Goal: Task Accomplishment & Management: Complete application form

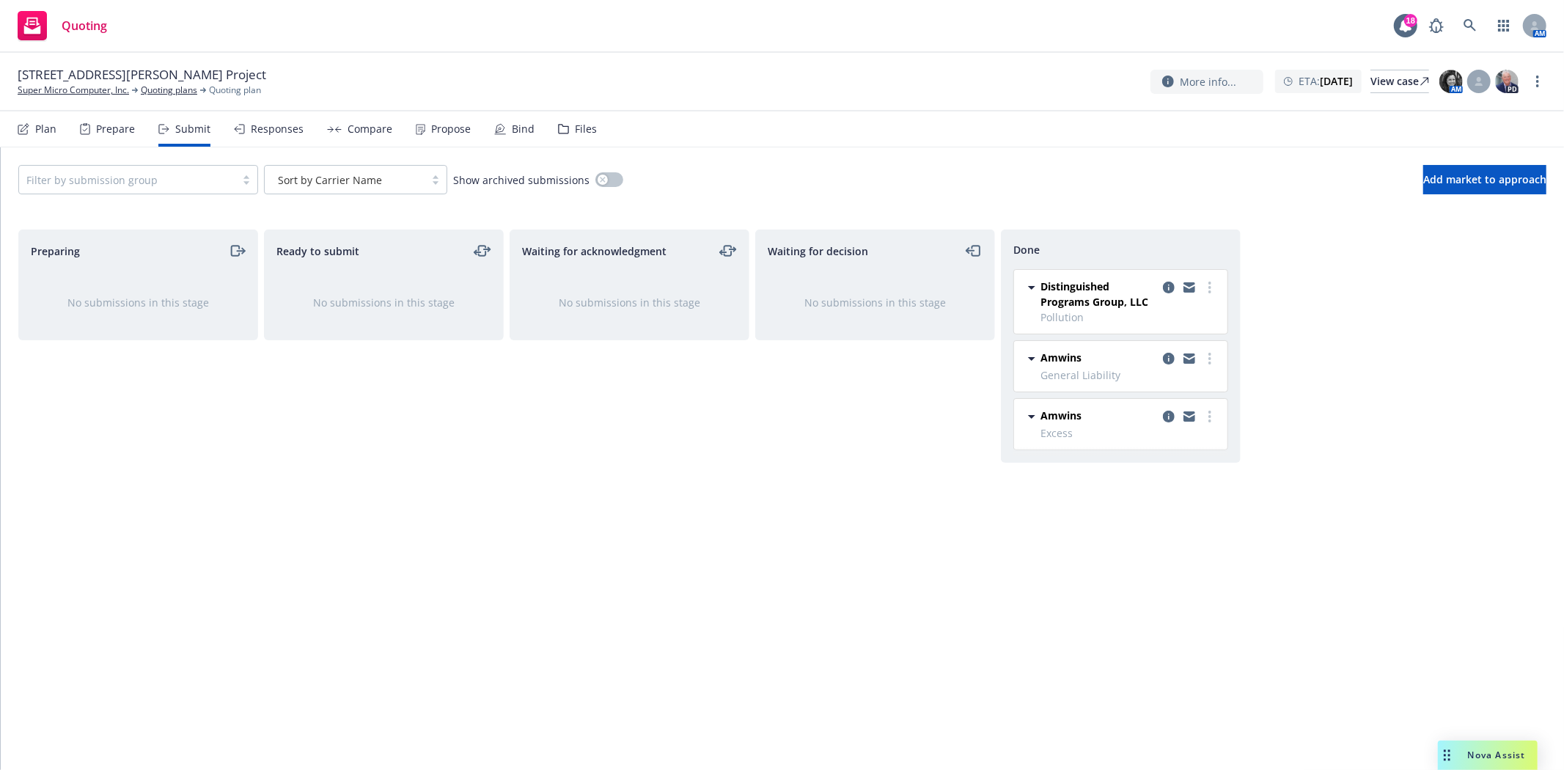
click at [451, 132] on div "Propose" at bounding box center [451, 129] width 40 height 12
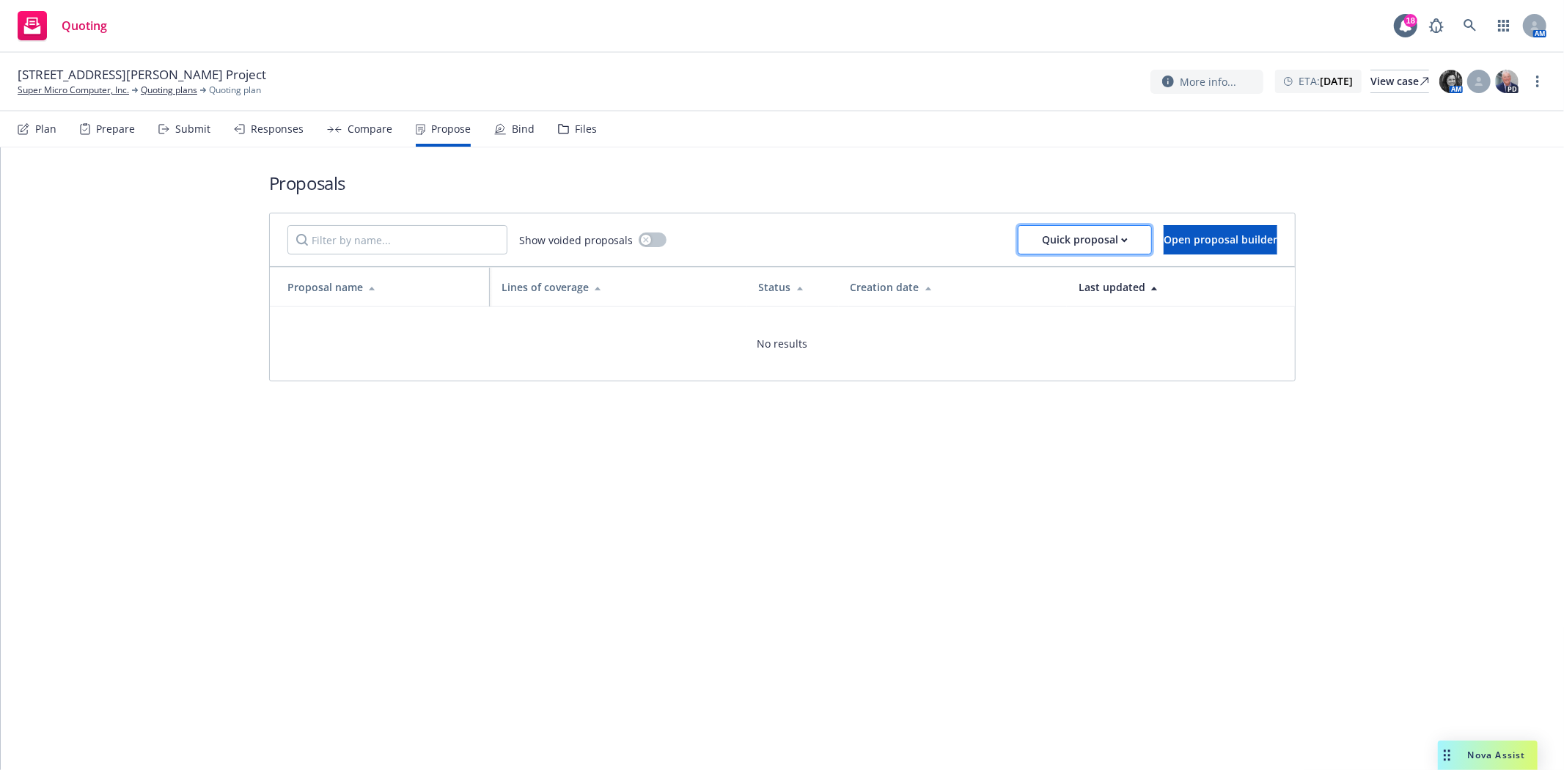
click at [1047, 241] on div "Quick proposal" at bounding box center [1085, 240] width 86 height 28
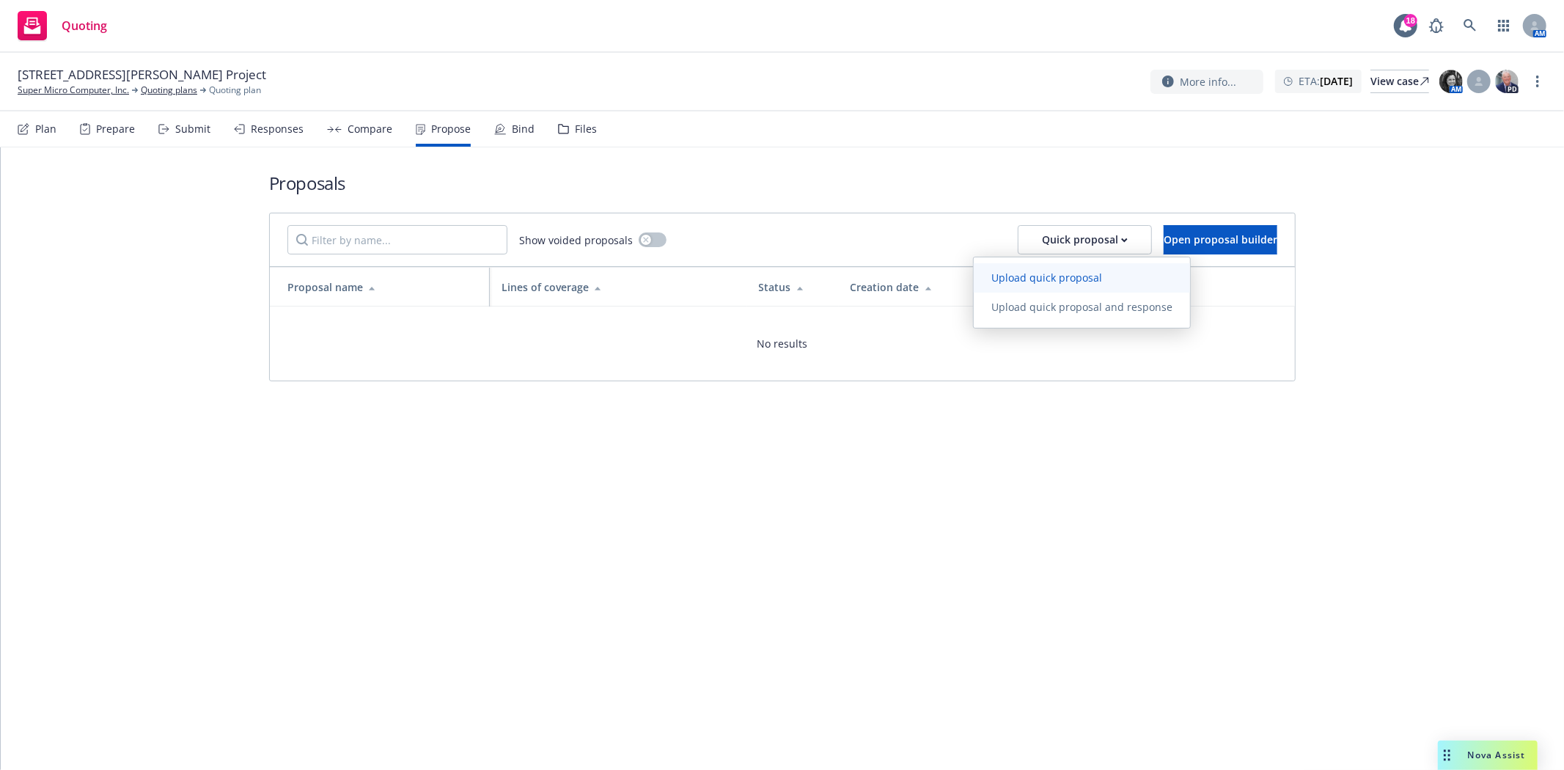
click at [1039, 279] on span "Upload quick proposal" at bounding box center [1047, 278] width 146 height 14
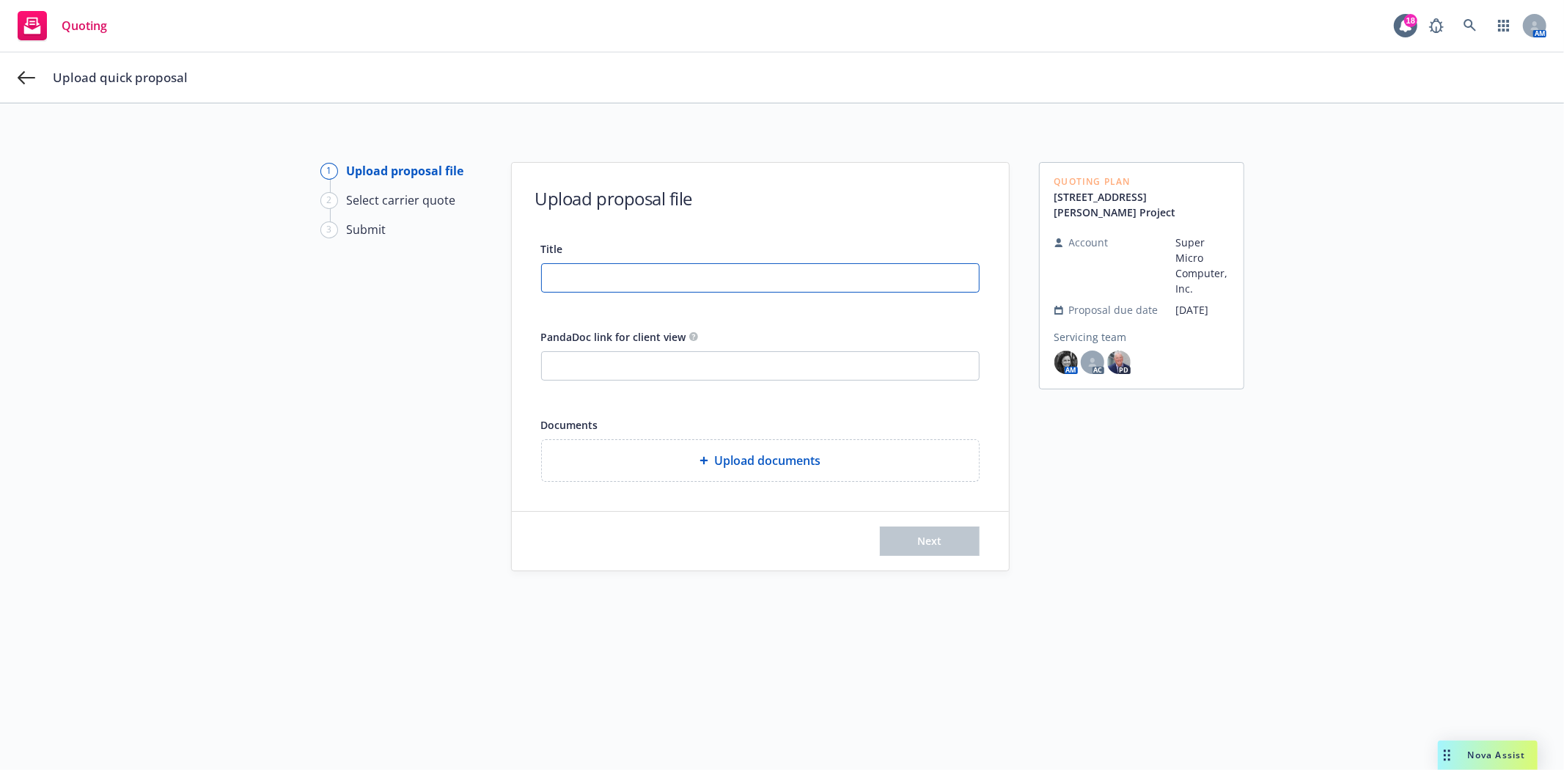
click at [560, 270] on input "Title" at bounding box center [760, 278] width 437 height 28
type input "550 [PERSON_NAME] Project Insurance Proposal"
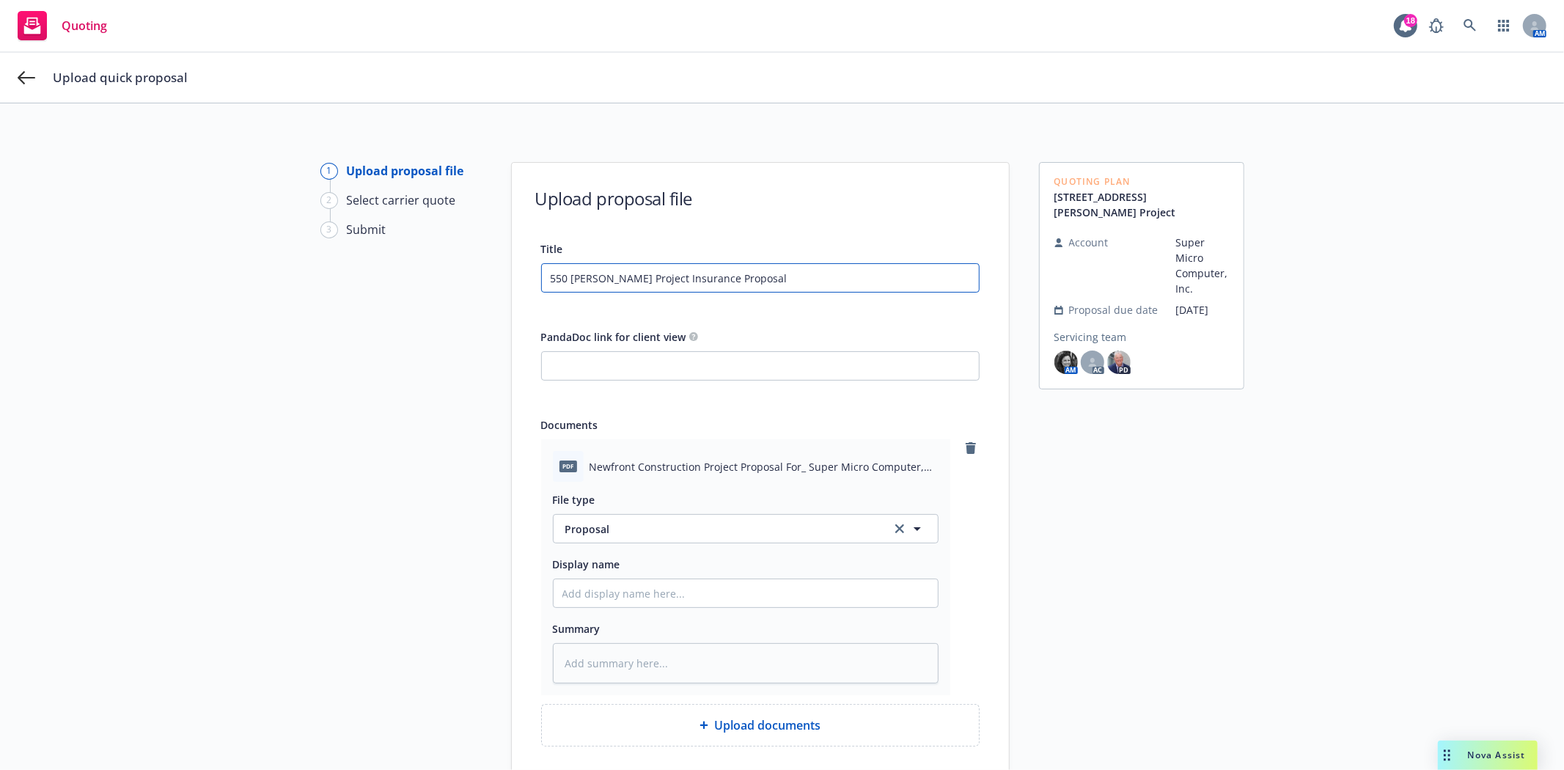
click at [599, 276] on input "550 [PERSON_NAME] Project Insurance Proposal" at bounding box center [760, 278] width 437 height 28
click at [604, 598] on input "Display name" at bounding box center [746, 593] width 384 height 28
paste input "550 [PERSON_NAME] Project Insurance Proposal"
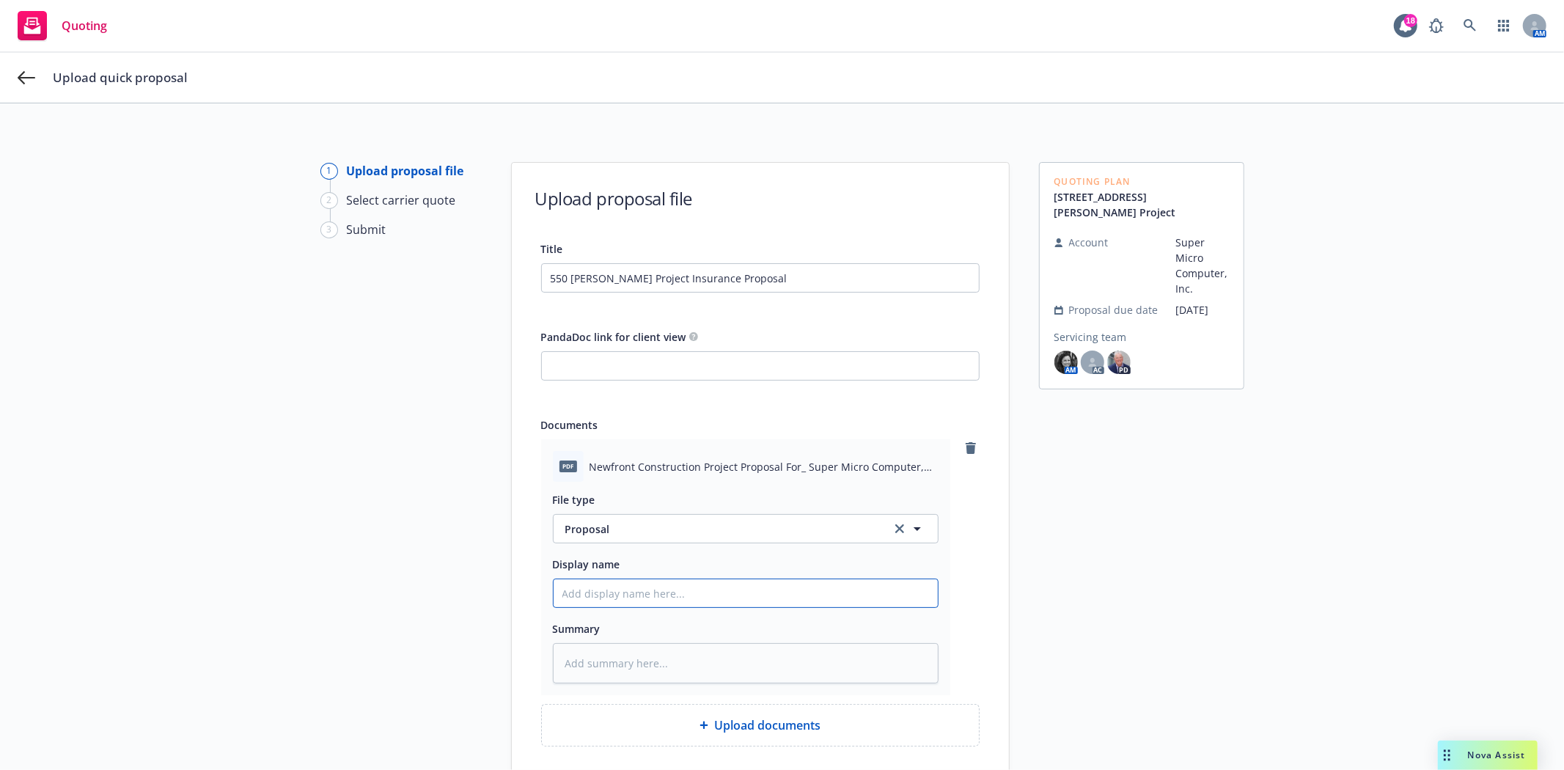
type textarea "x"
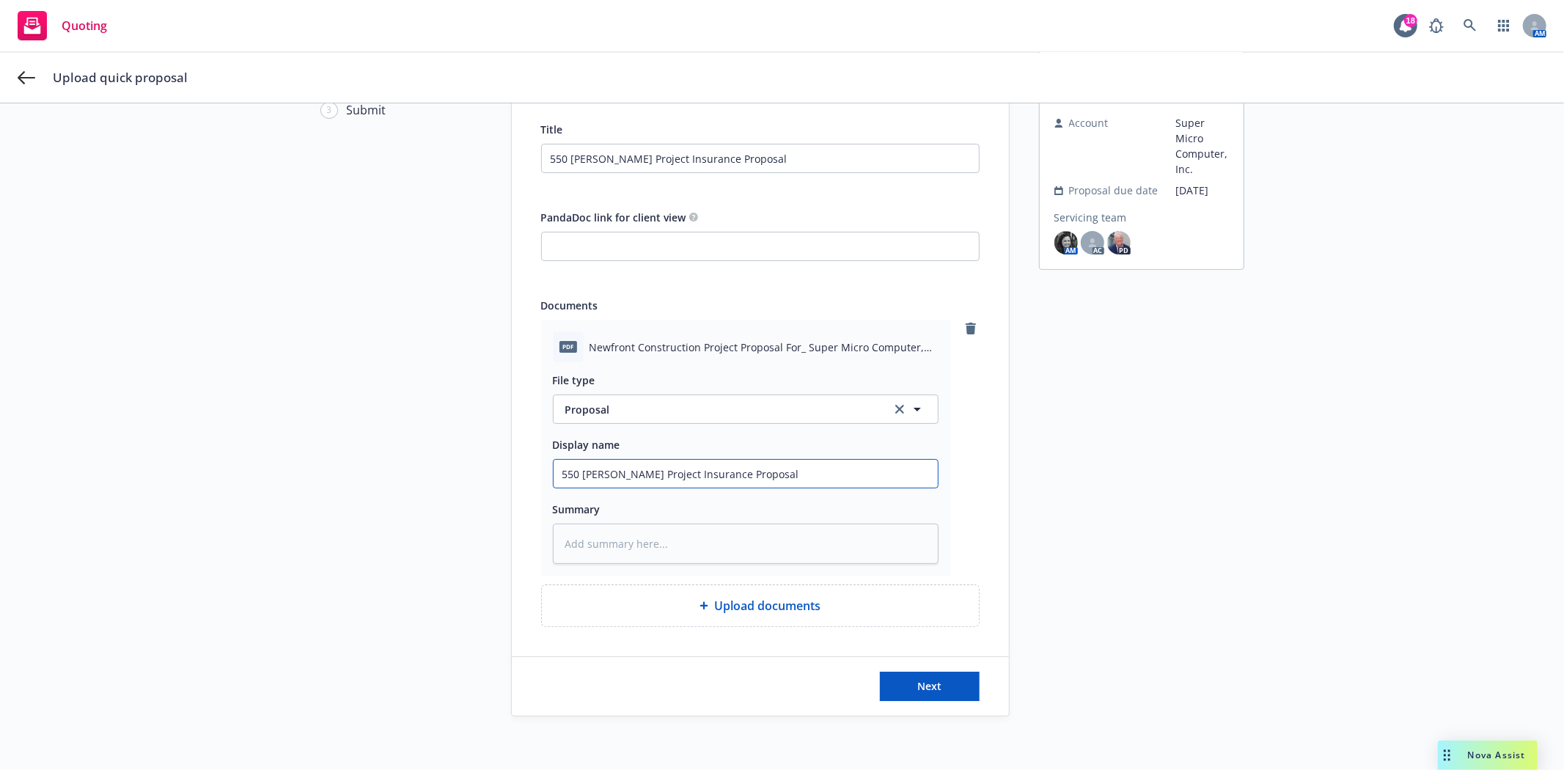
scroll to position [162, 0]
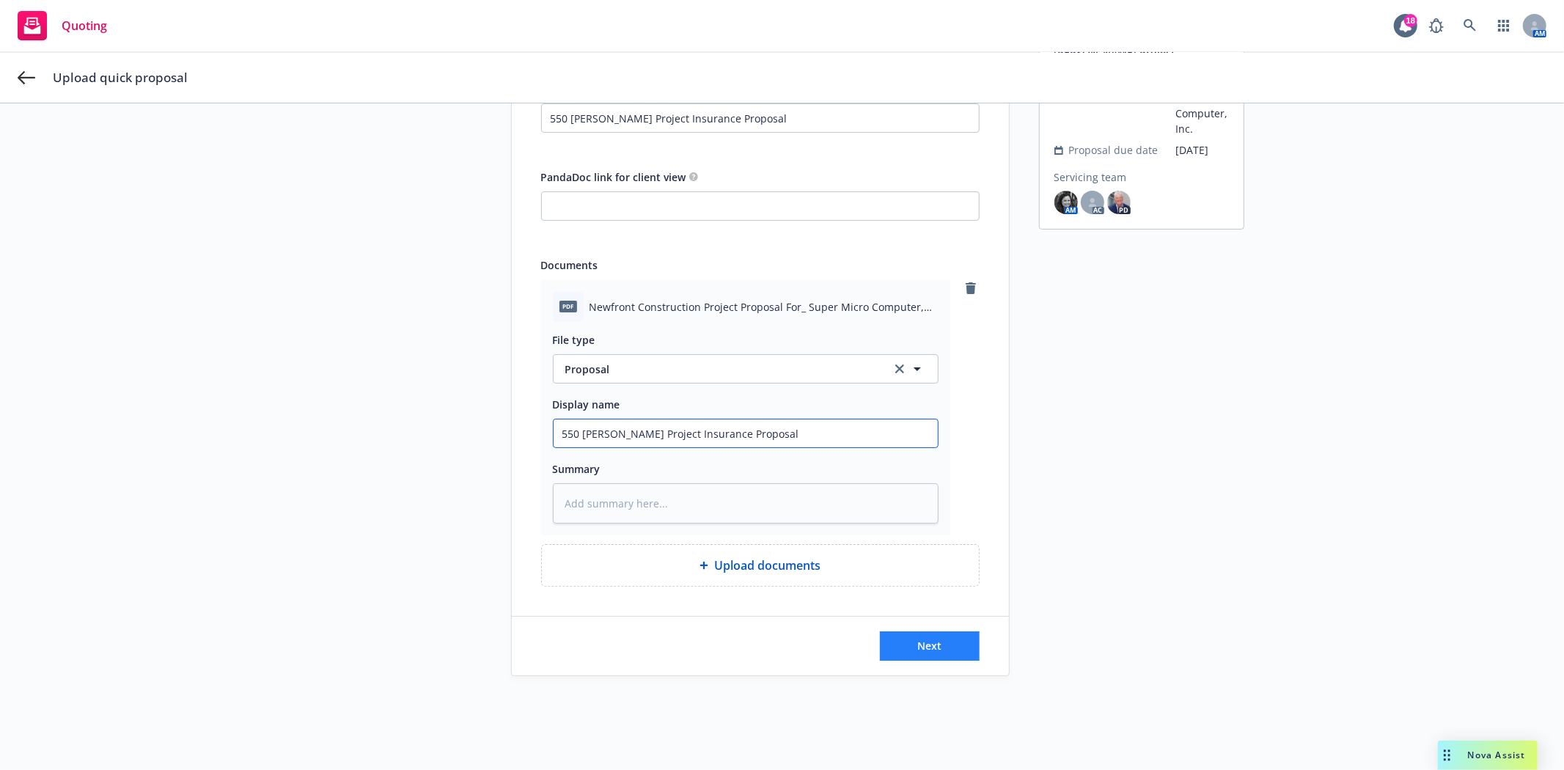
type input "550 [PERSON_NAME] Project Insurance Proposal"
click at [947, 642] on button "Next" at bounding box center [930, 645] width 100 height 29
type textarea "x"
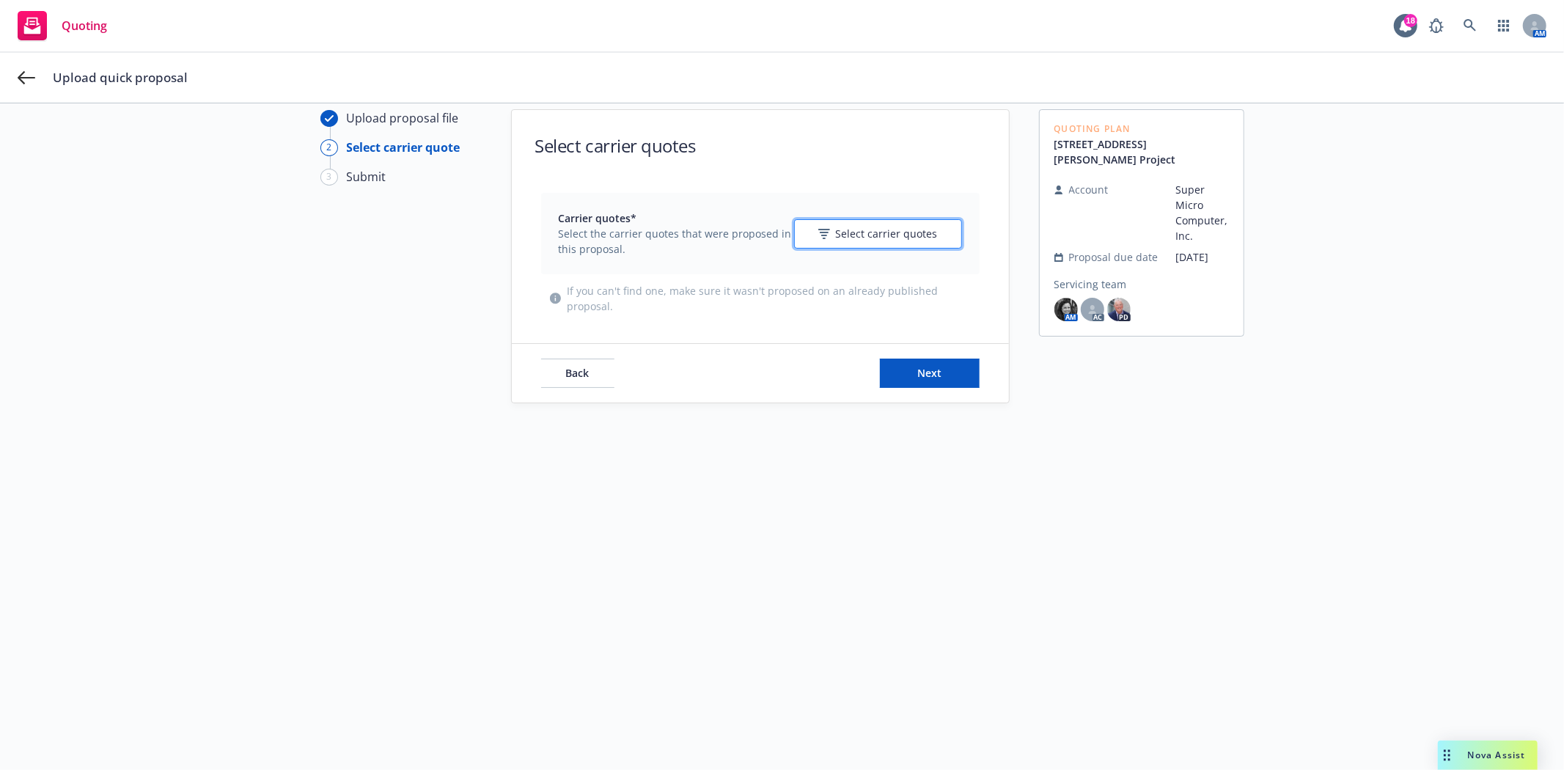
click at [832, 236] on div "Select carrier quotes" at bounding box center [878, 233] width 120 height 15
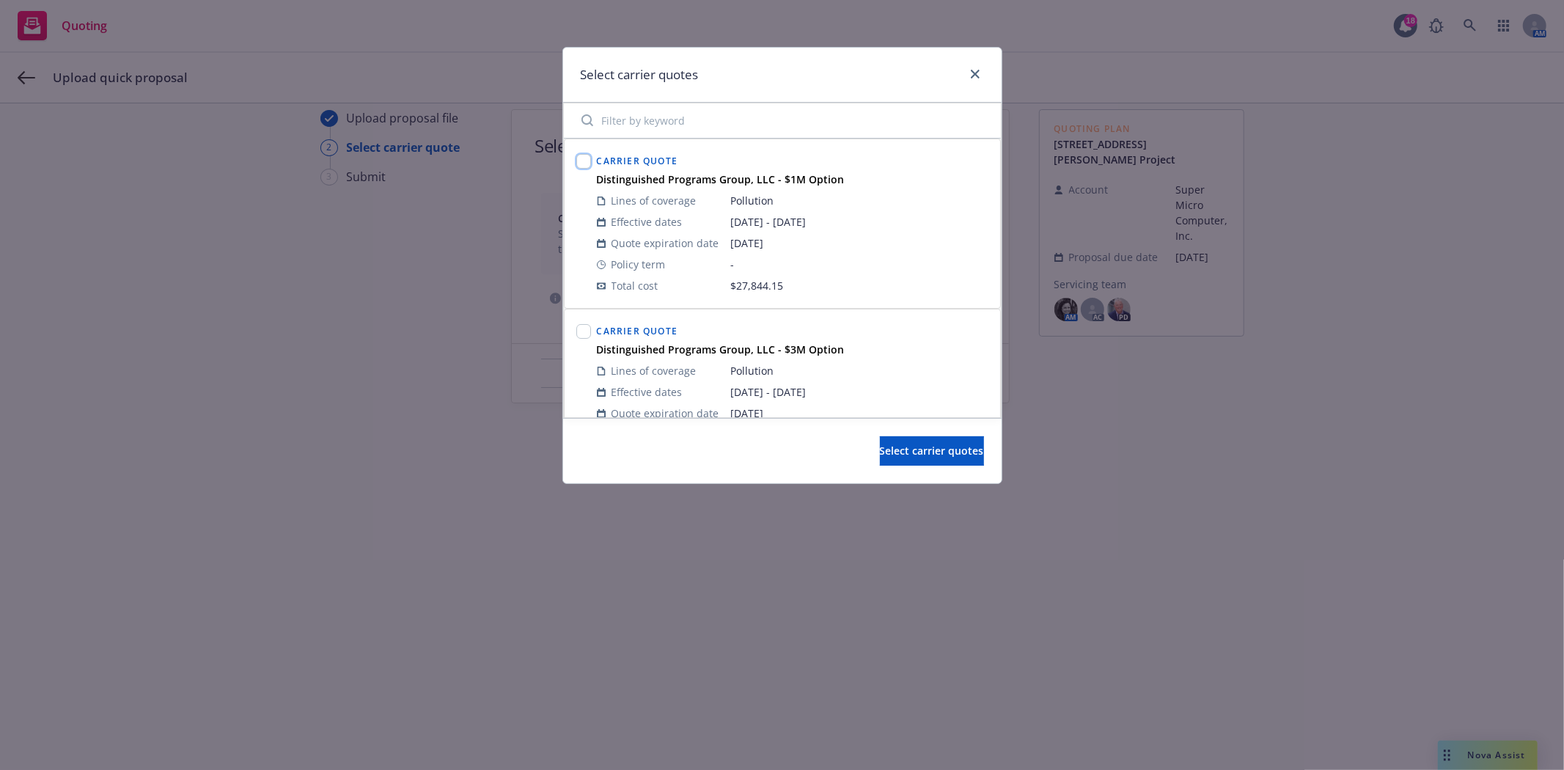
click at [584, 163] on input "checkbox" at bounding box center [583, 161] width 15 height 15
checkbox input "true"
click at [582, 334] on input "checkbox" at bounding box center [583, 331] width 15 height 15
checkbox input "true"
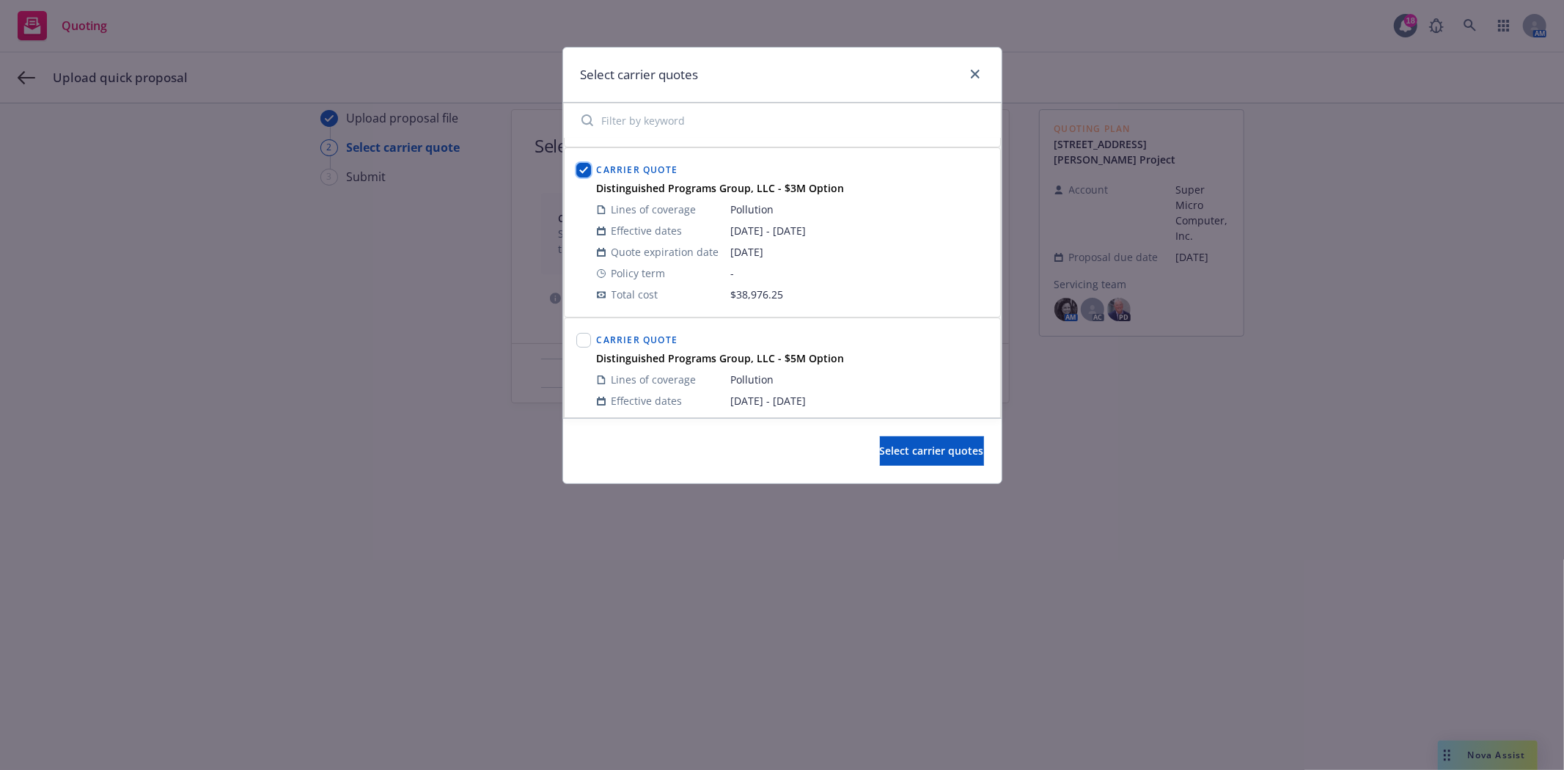
scroll to position [163, 0]
click at [582, 334] on input "checkbox" at bounding box center [583, 338] width 15 height 15
checkbox input "true"
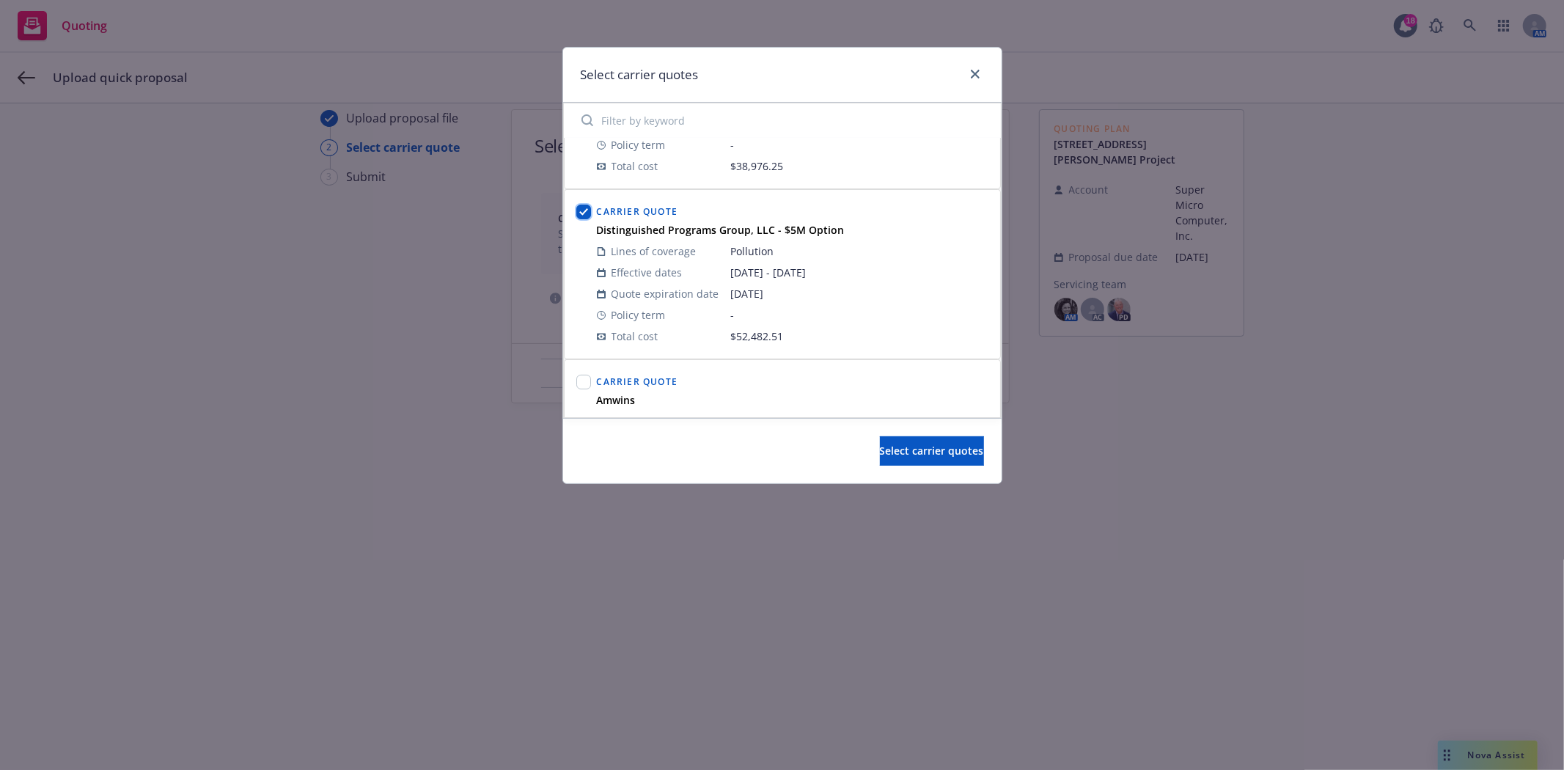
scroll to position [326, 0]
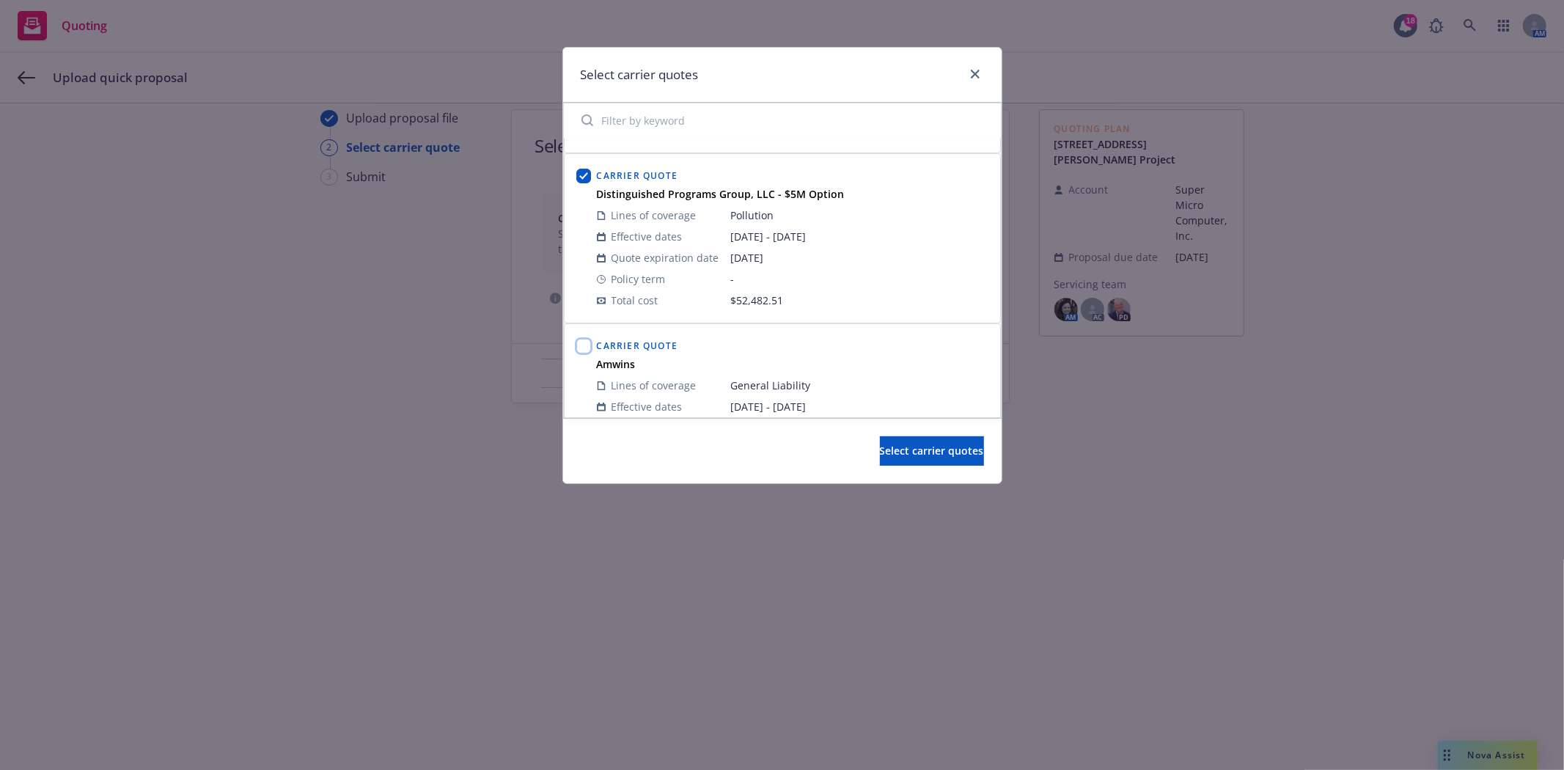
click at [584, 347] on input "checkbox" at bounding box center [583, 346] width 15 height 15
checkbox input "true"
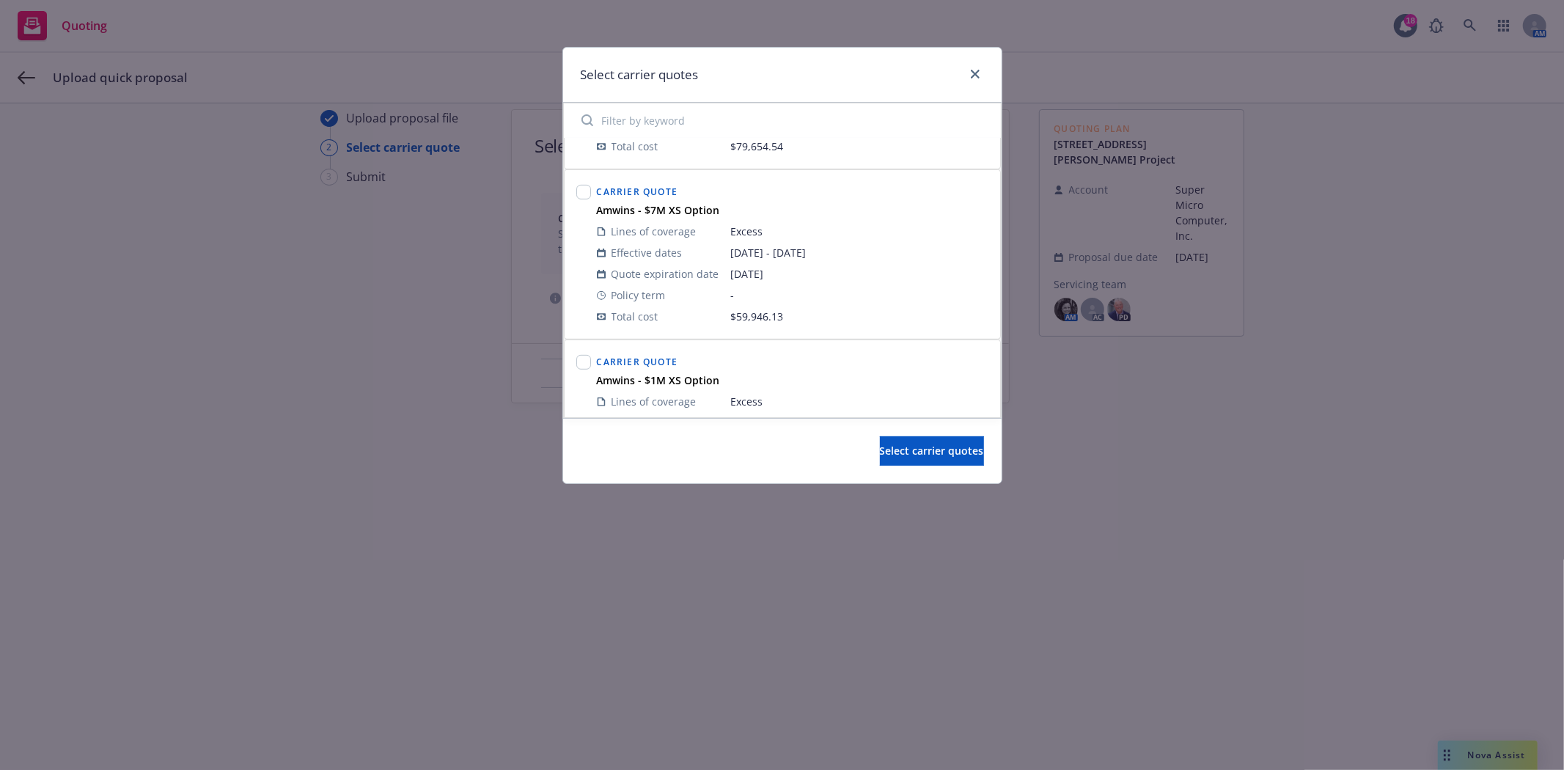
scroll to position [651, 0]
click at [584, 191] on input "checkbox" at bounding box center [583, 190] width 15 height 15
checkbox input "true"
click at [583, 364] on input "checkbox" at bounding box center [583, 360] width 15 height 15
checkbox input "true"
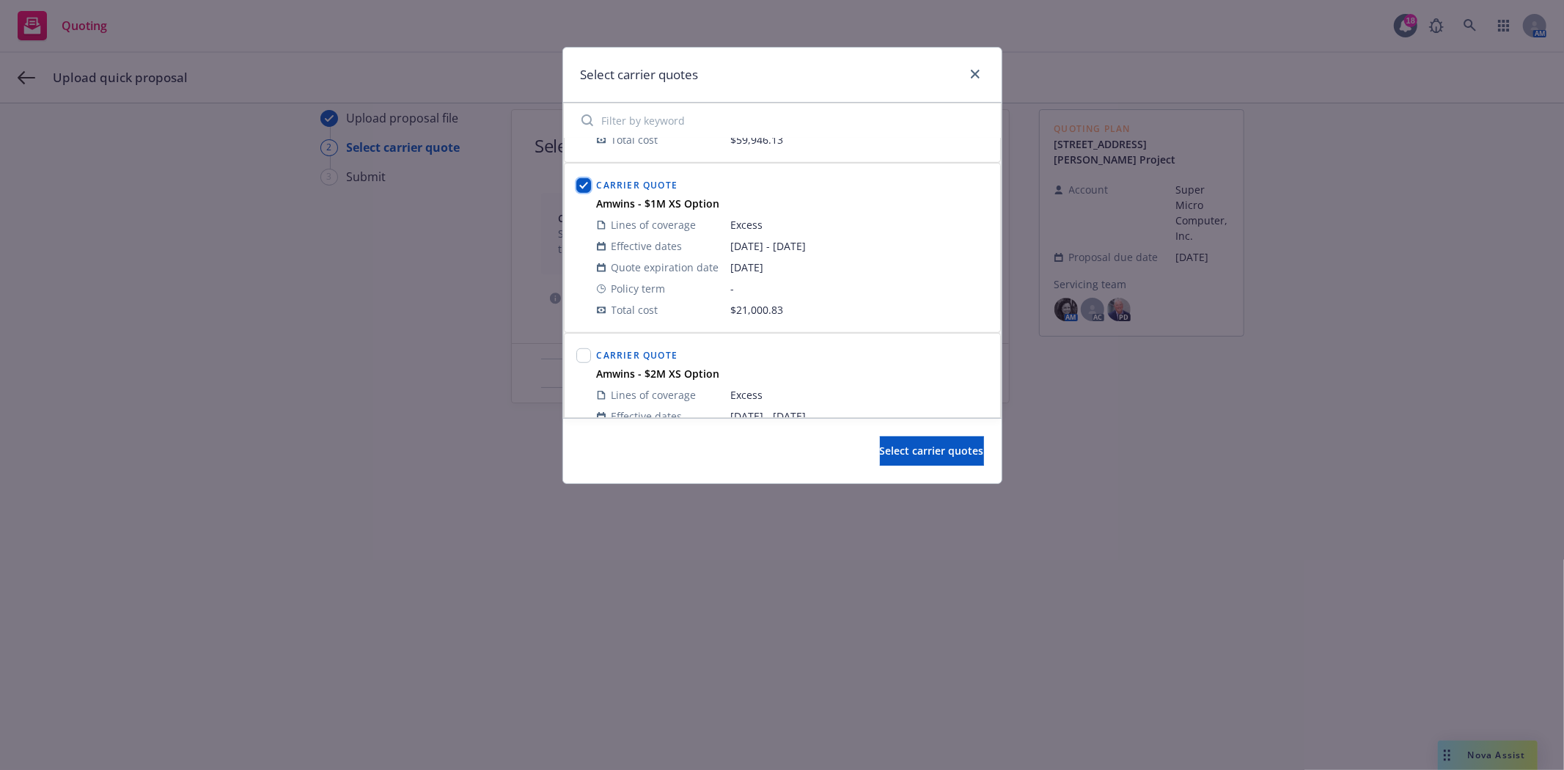
scroll to position [896, 0]
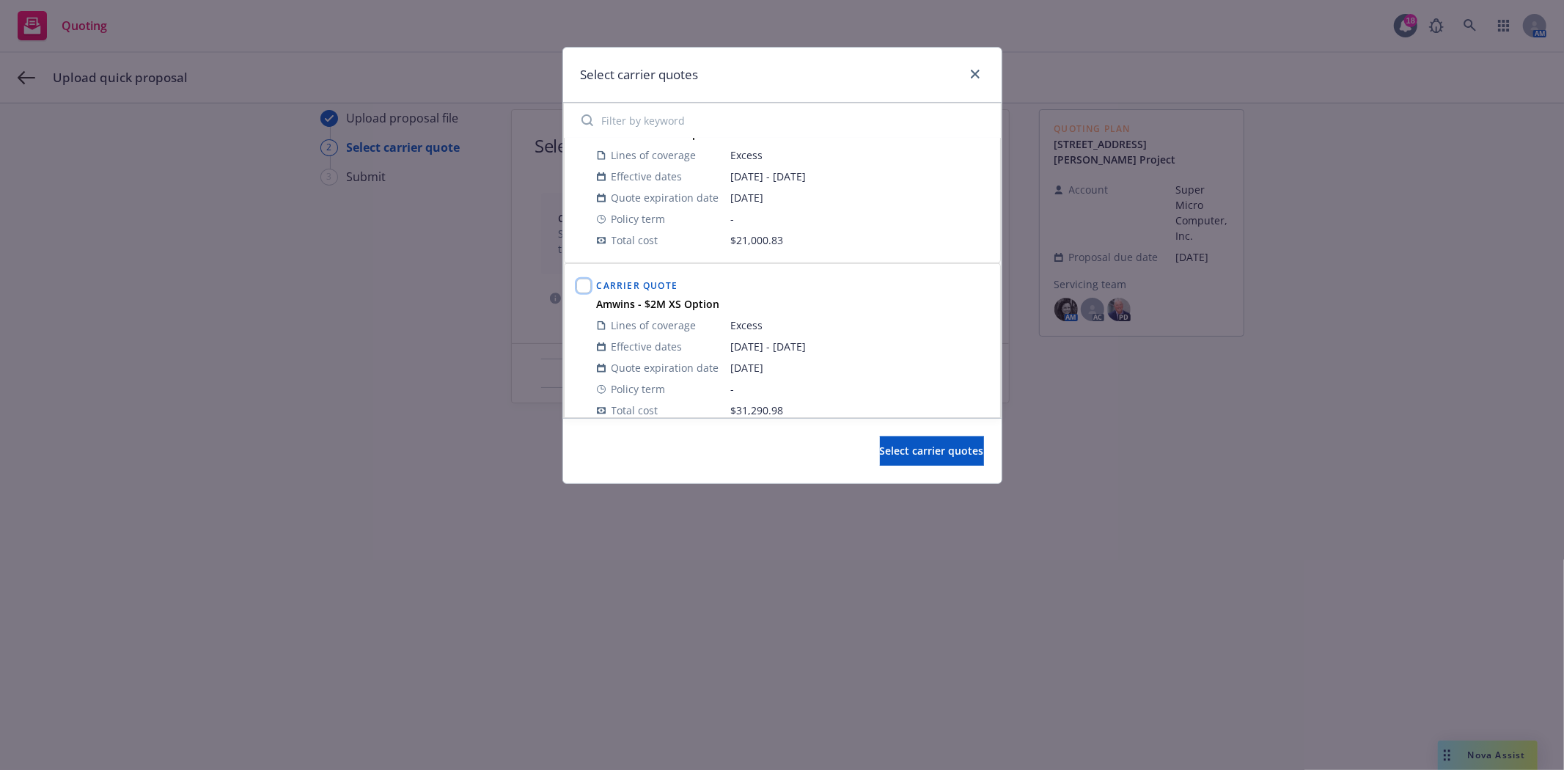
click at [582, 286] on input "checkbox" at bounding box center [583, 286] width 15 height 15
checkbox input "true"
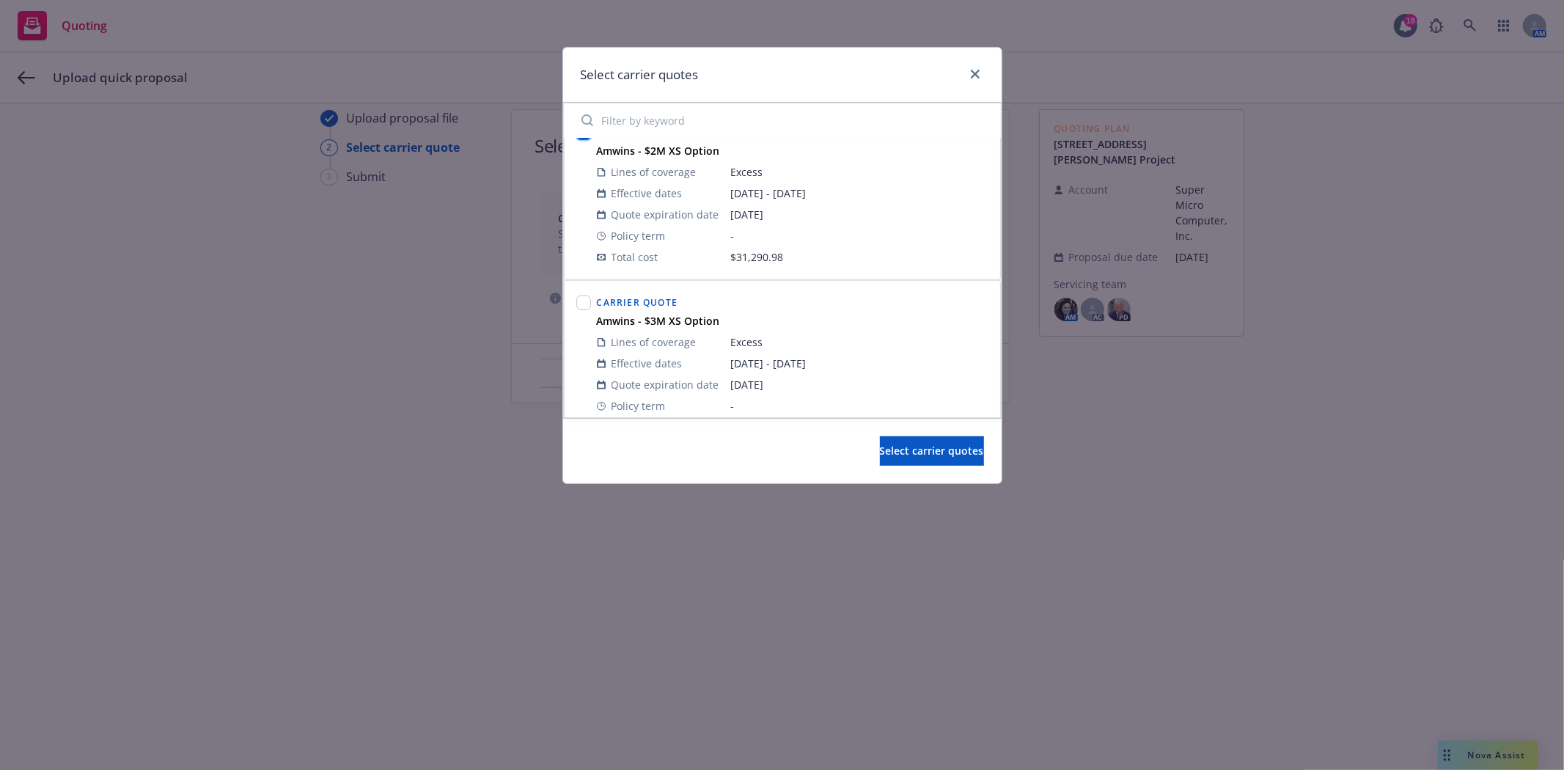
scroll to position [1059, 0]
click at [582, 298] on input "checkbox" at bounding box center [583, 293] width 15 height 15
checkbox input "true"
click at [582, 301] on input "checkbox" at bounding box center [583, 300] width 15 height 15
checkbox input "true"
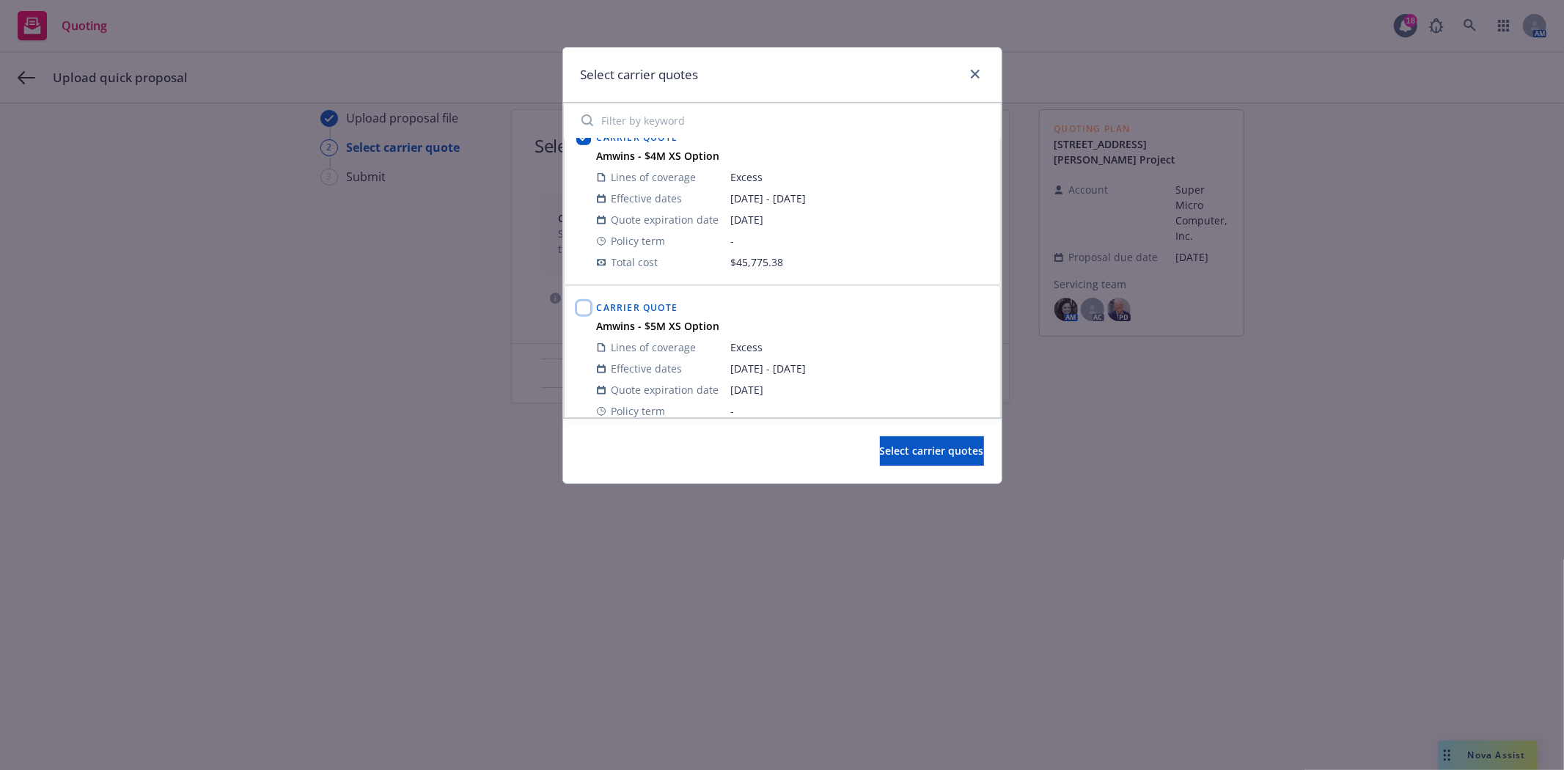
click at [582, 301] on input "checkbox" at bounding box center [583, 308] width 15 height 15
checkbox input "true"
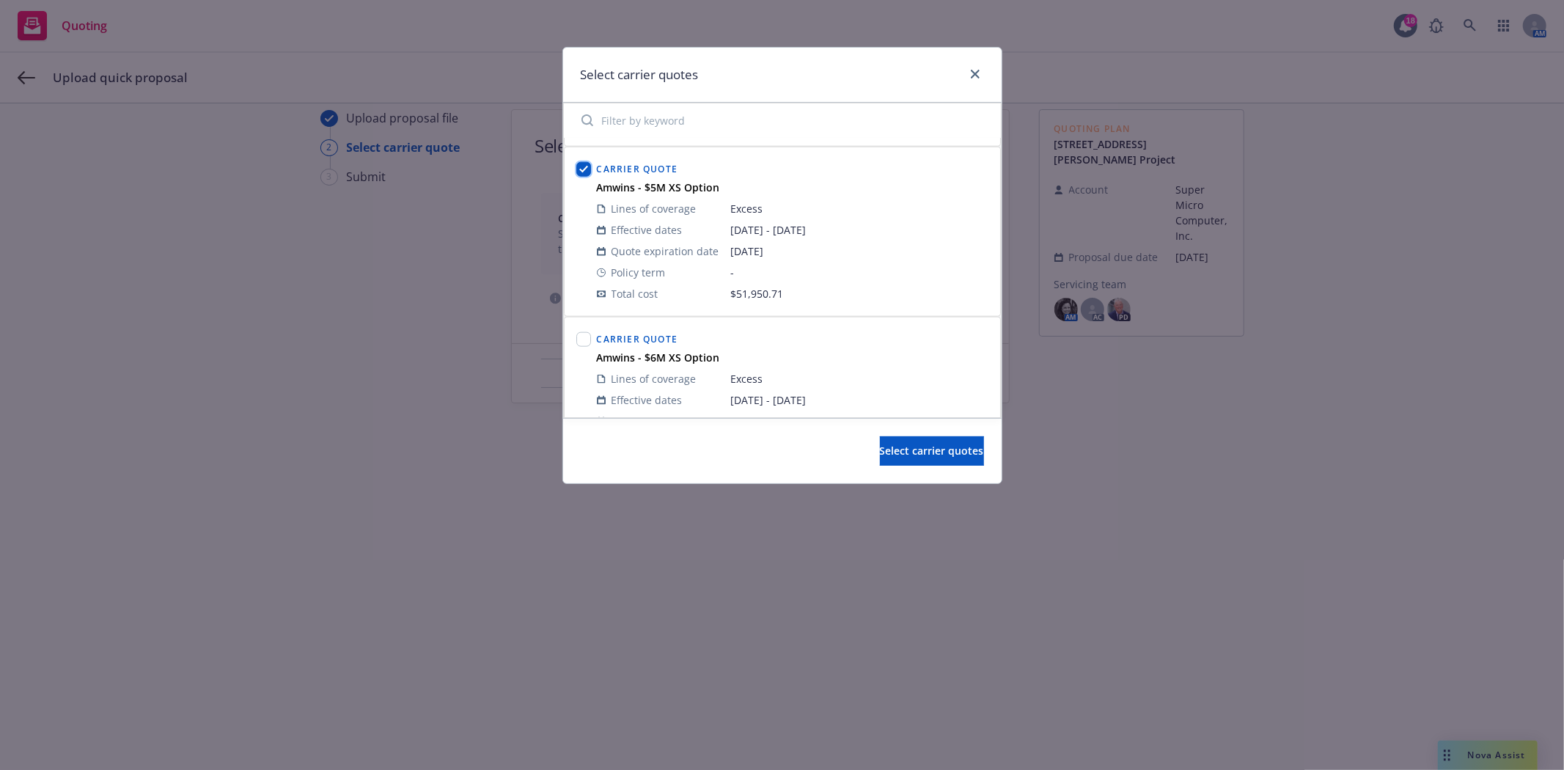
scroll to position [1548, 0]
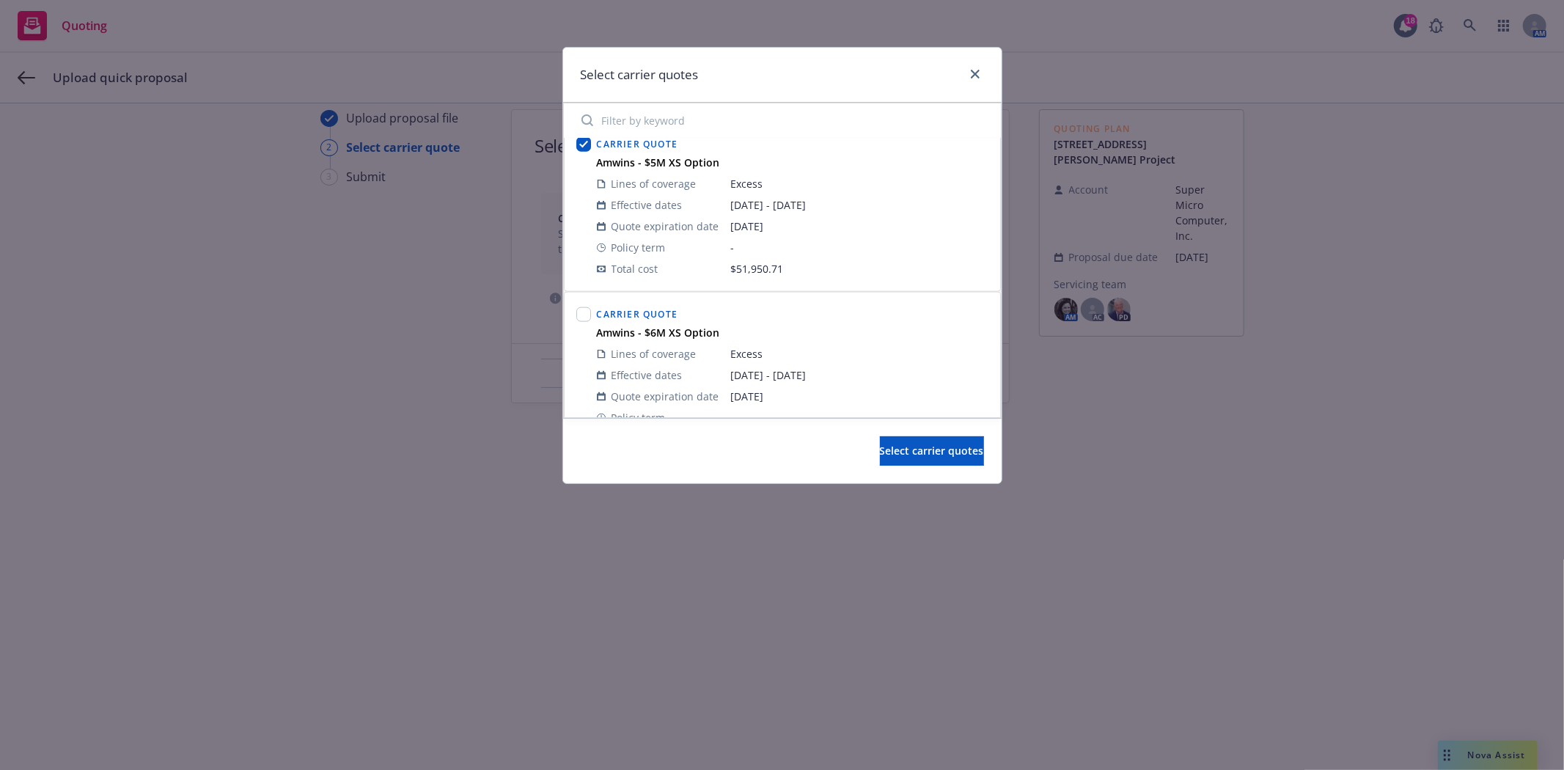
click at [587, 323] on div at bounding box center [583, 316] width 15 height 18
click at [578, 309] on input "checkbox" at bounding box center [583, 314] width 15 height 15
checkbox input "true"
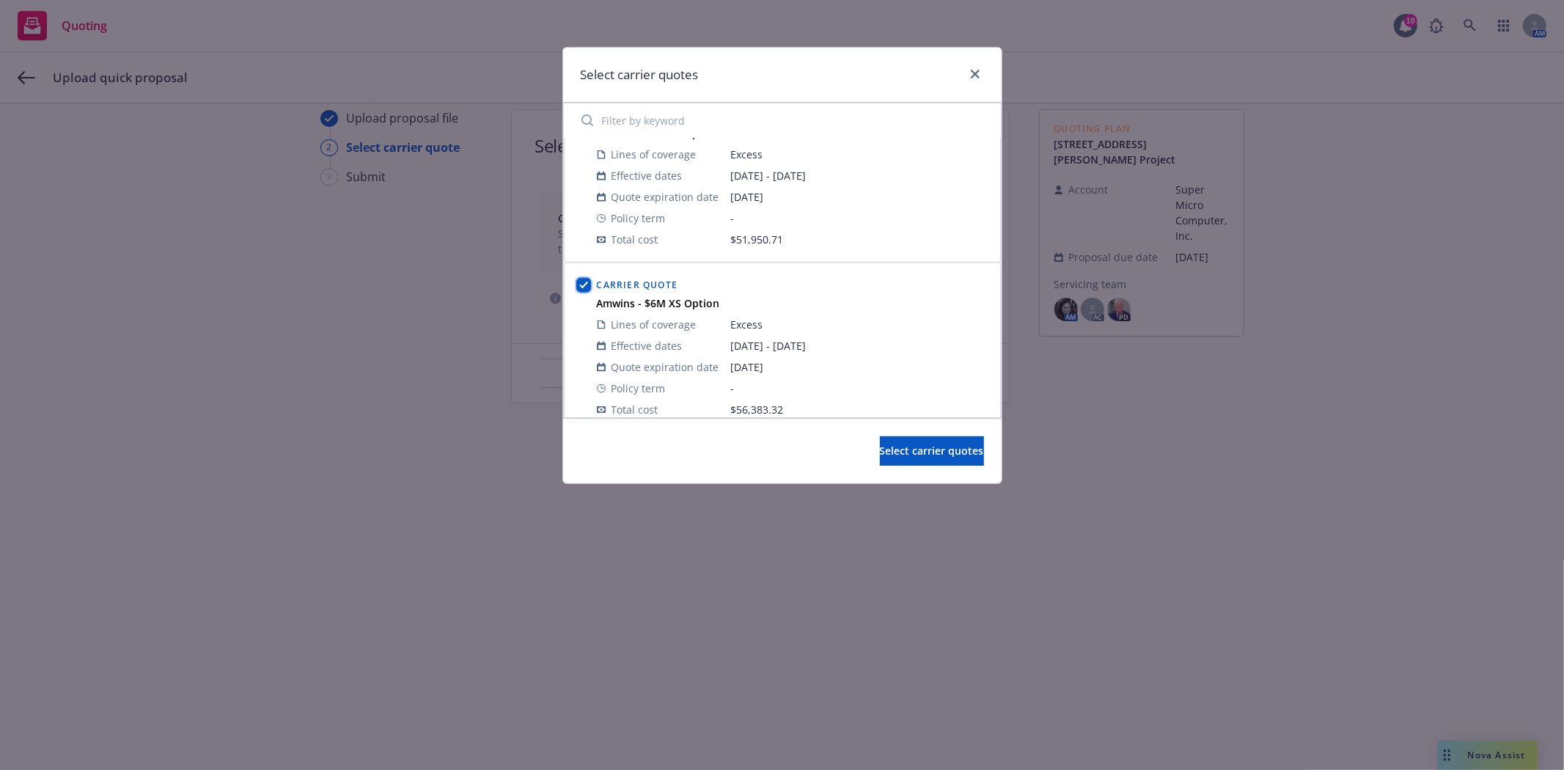
scroll to position [1594, 0]
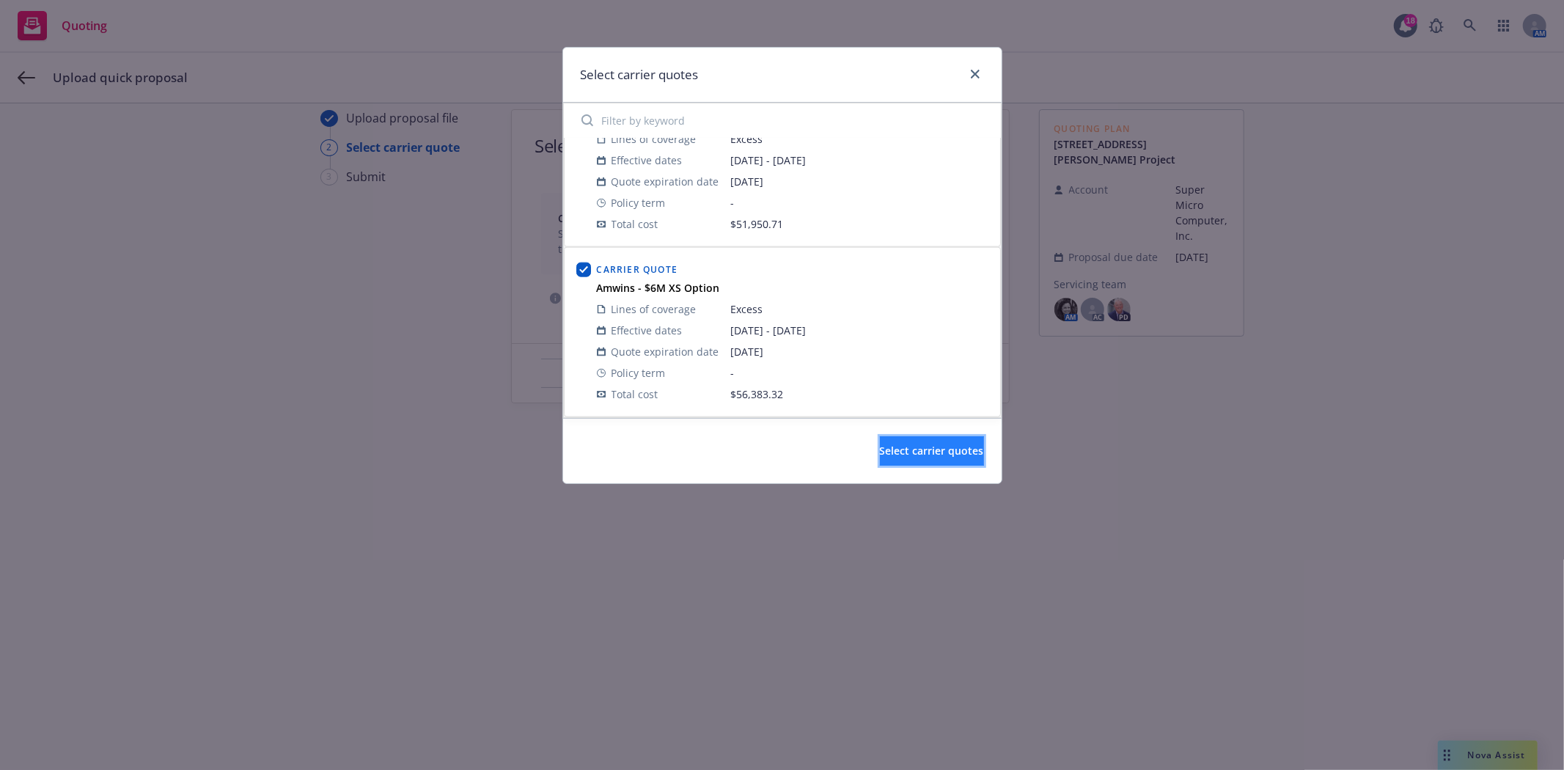
click at [903, 453] on span "Select carrier quotes" at bounding box center [932, 451] width 104 height 14
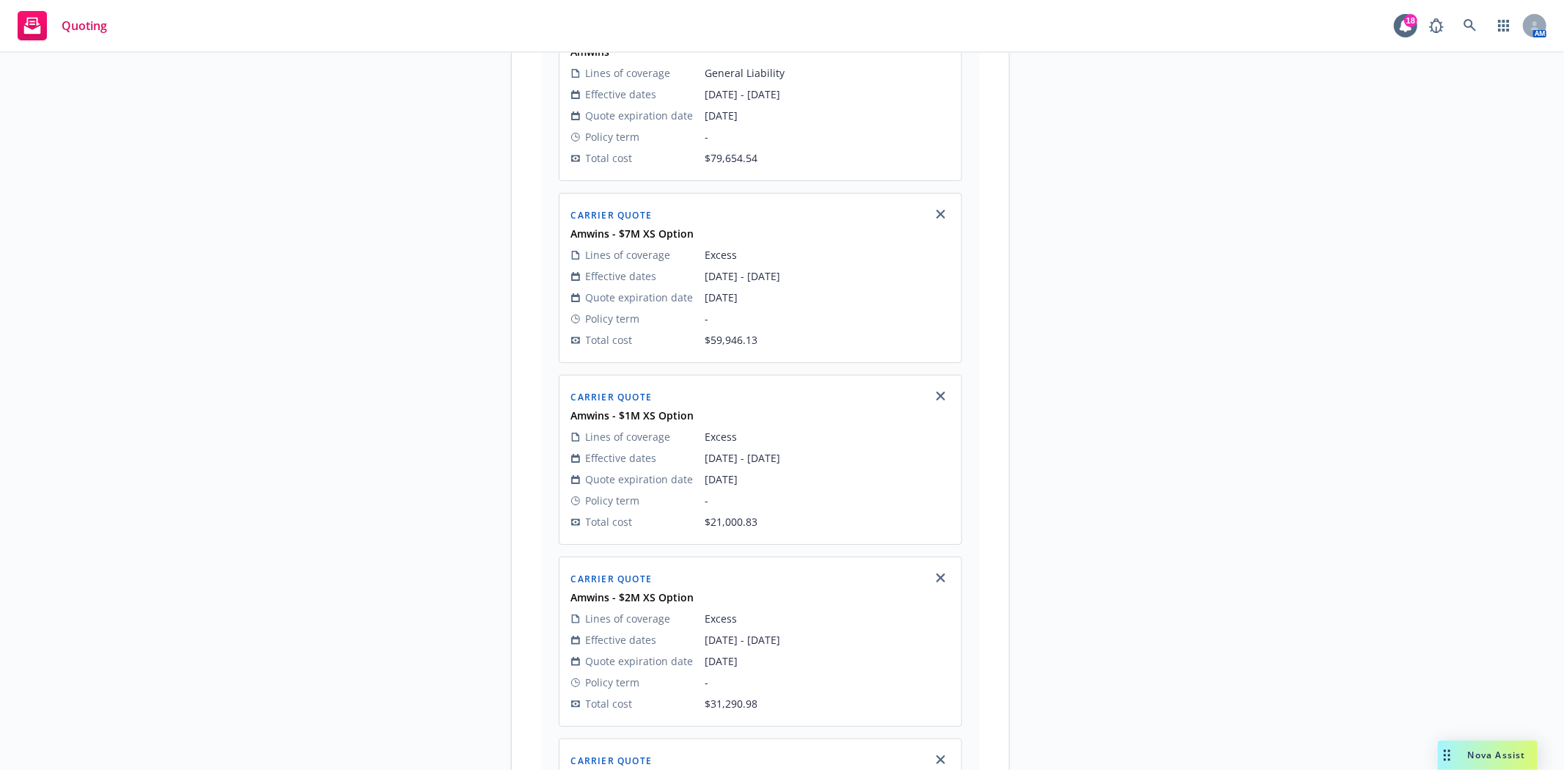
scroll to position [1782, 0]
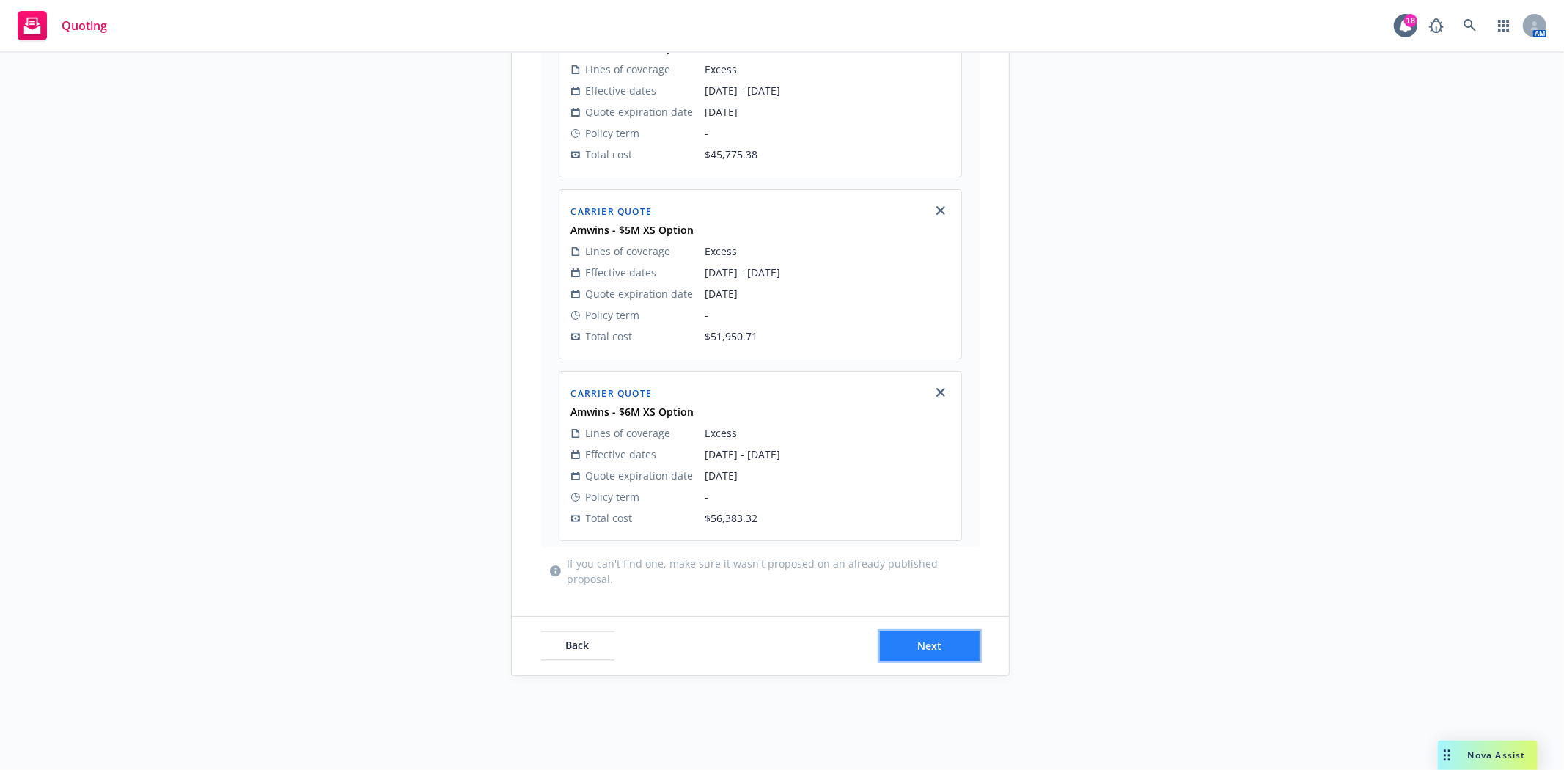
click at [930, 647] on span "Next" at bounding box center [929, 646] width 24 height 14
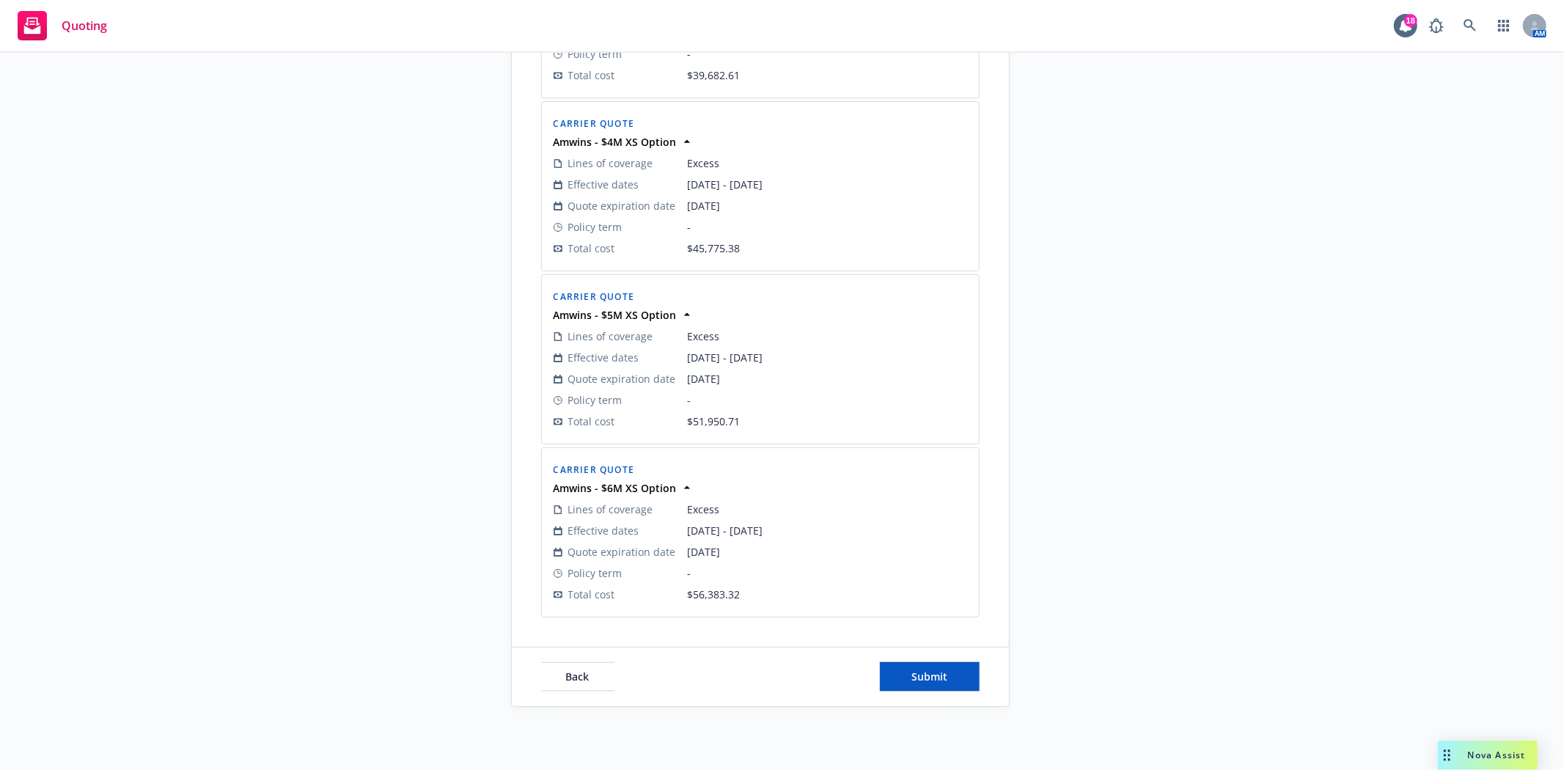
scroll to position [1687, 0]
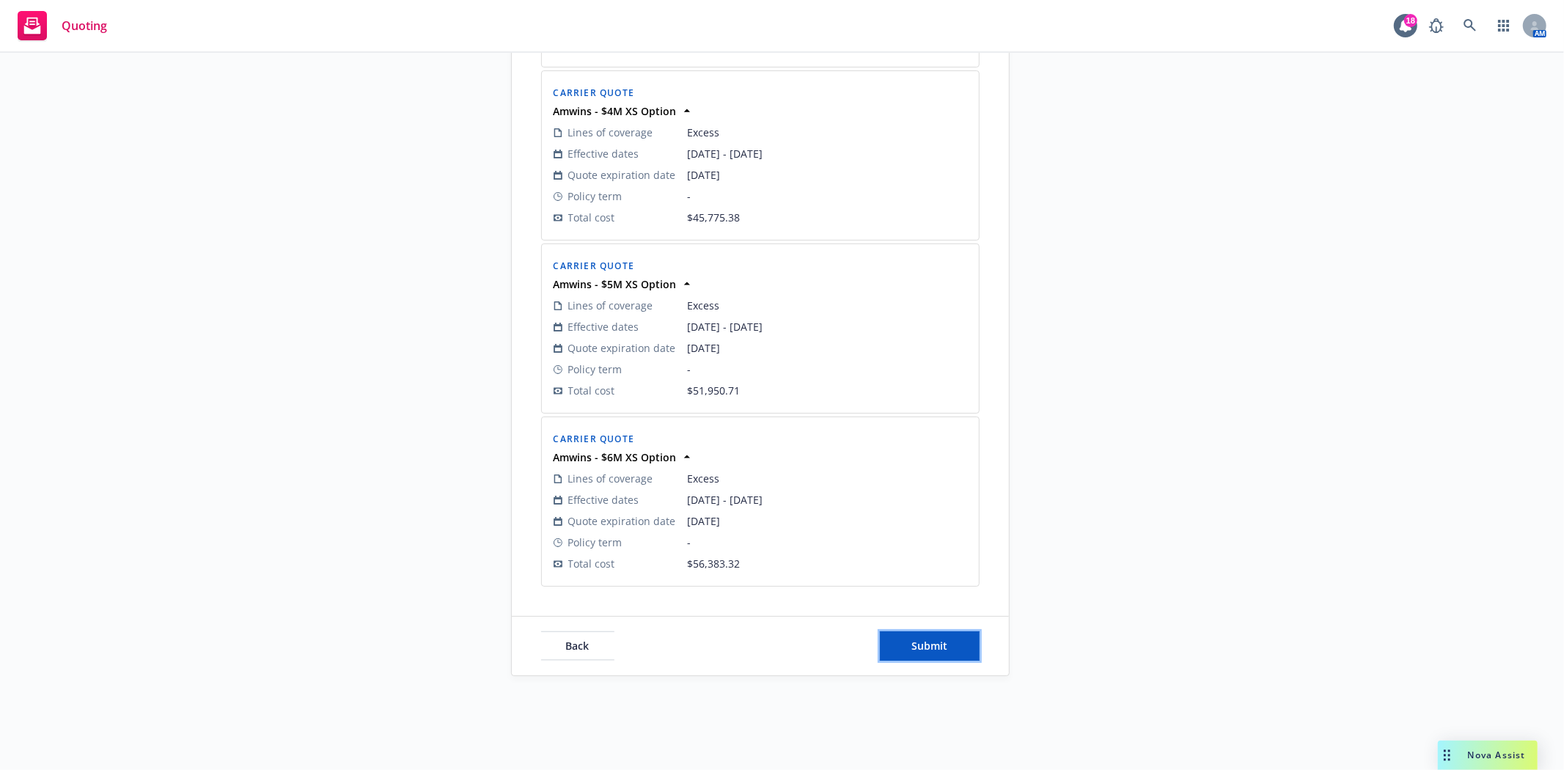
click at [930, 647] on span "Submit" at bounding box center [930, 646] width 36 height 14
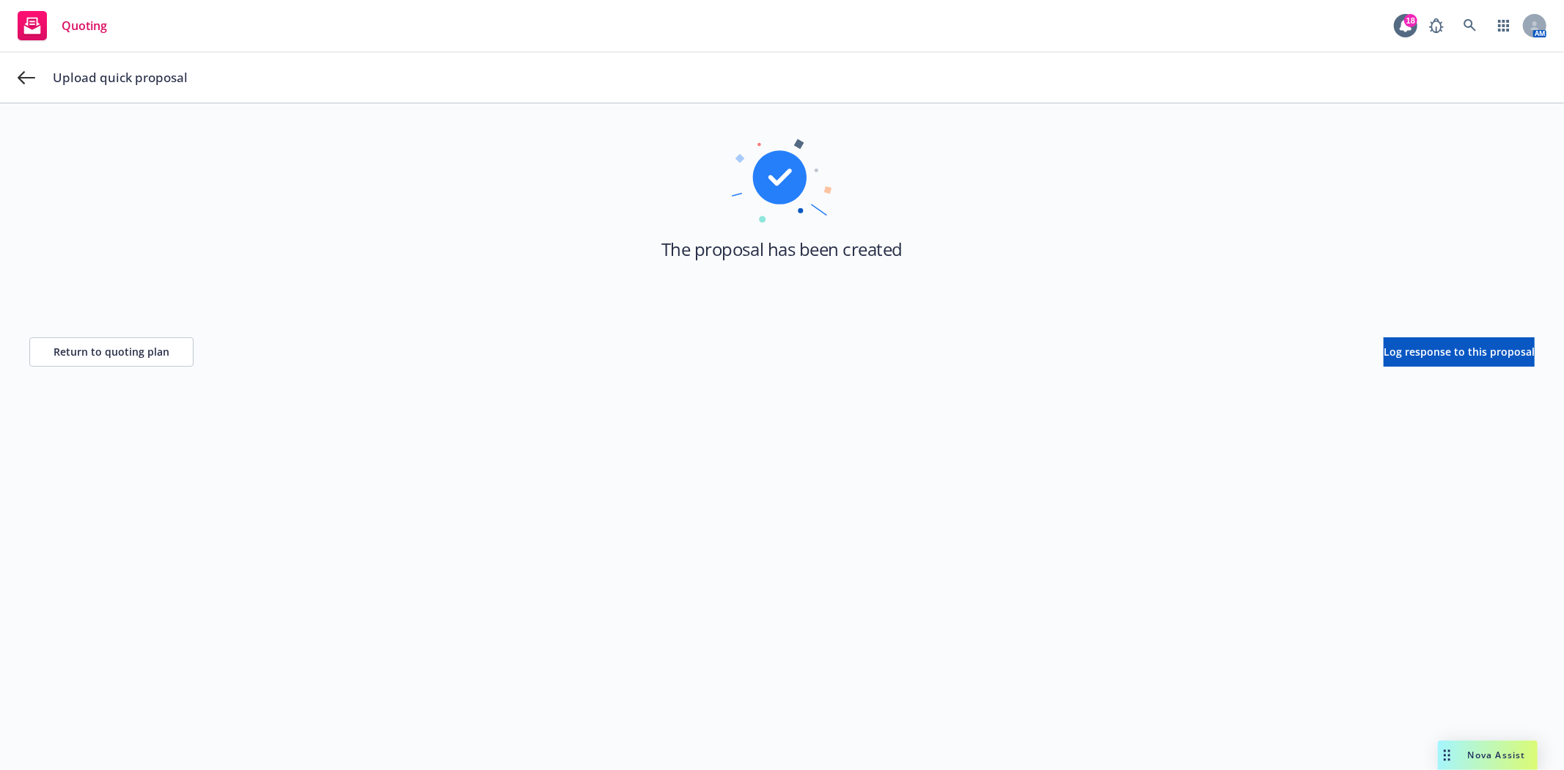
scroll to position [53, 0]
click at [24, 78] on icon at bounding box center [27, 77] width 18 height 13
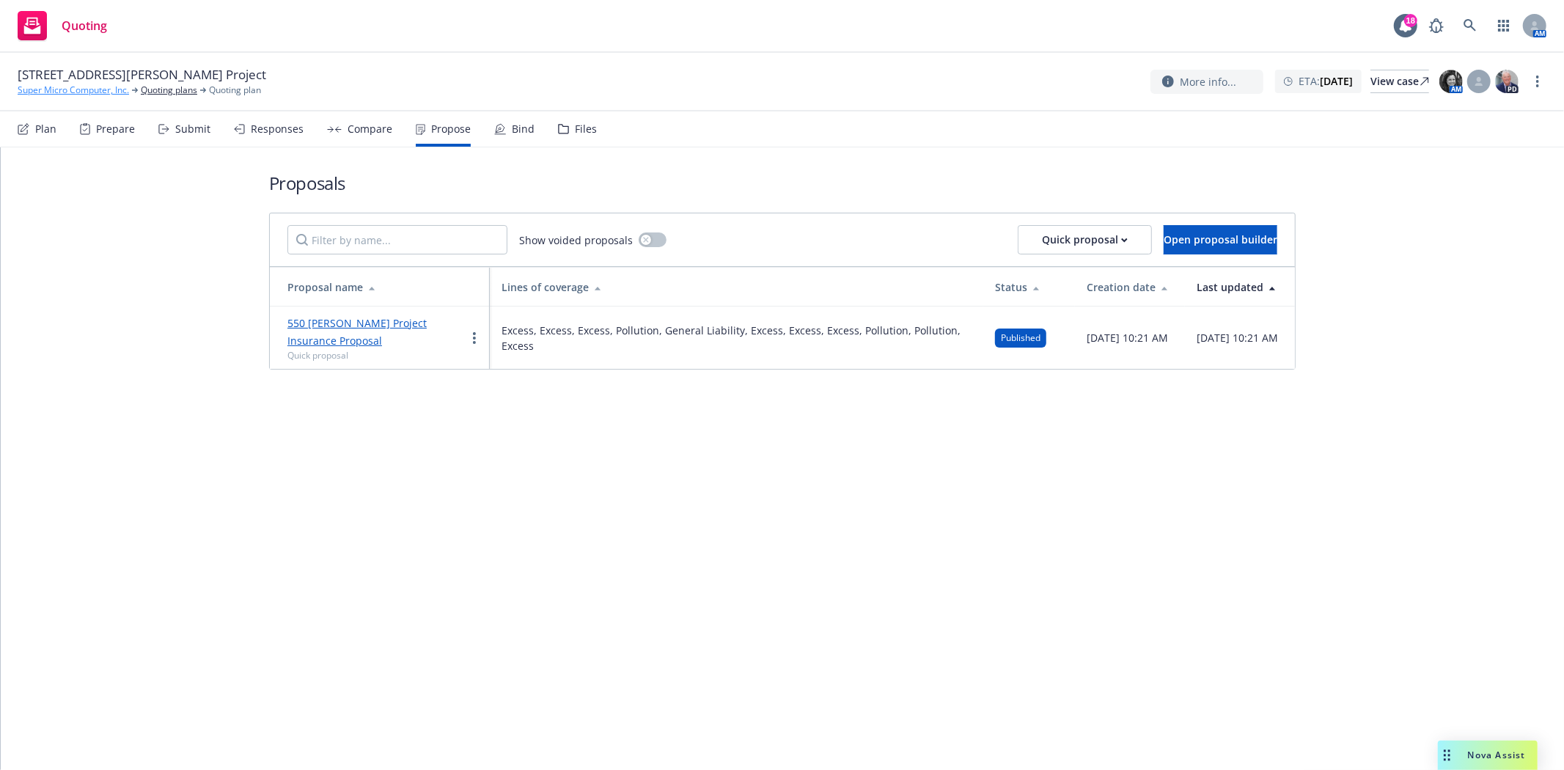
click at [43, 92] on link "Super Micro Computer, Inc." at bounding box center [73, 90] width 111 height 13
